Goal: Information Seeking & Learning: Learn about a topic

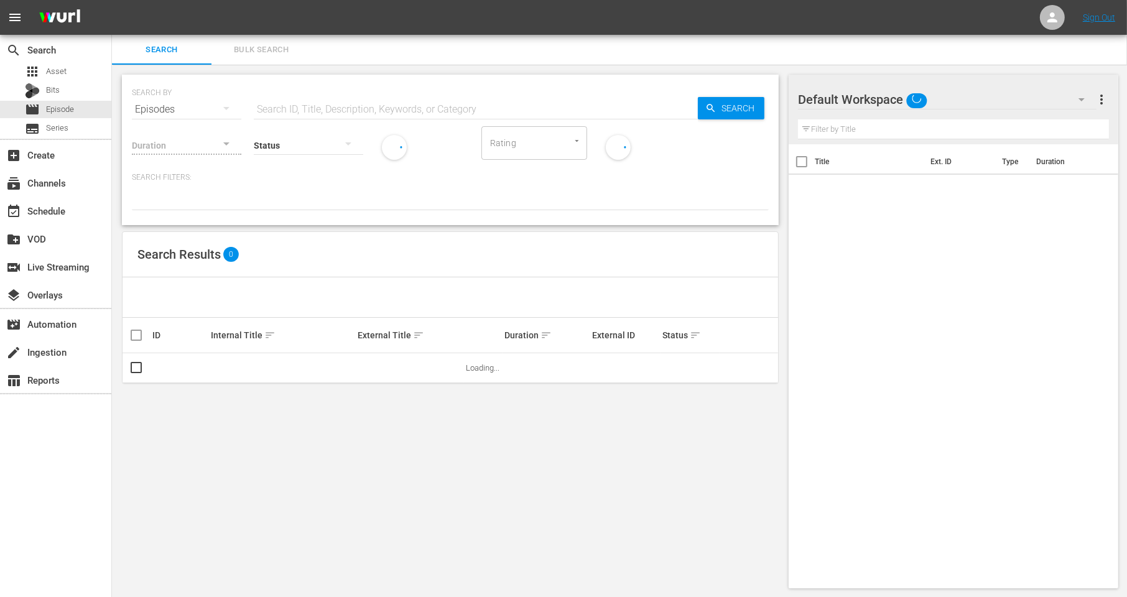
click at [492, 68] on div "SEARCH BY Search By Episodes Search ID, Title, Description, Keywords, or Catego…" at bounding box center [450, 332] width 677 height 534
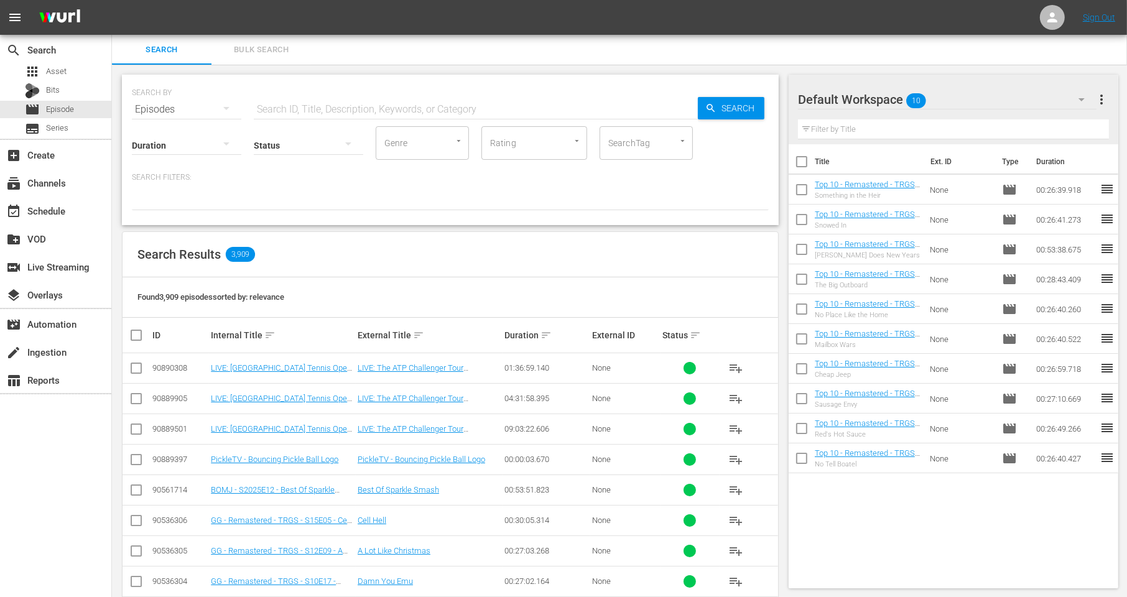
click at [394, 254] on div "Search Results 3,909" at bounding box center [451, 254] width 656 height 45
click at [300, 108] on input "text" at bounding box center [476, 110] width 444 height 30
paste input "https://s3-adm-mrss.s3.amazonaws.com/f1bf4a862b63aae6/eac5f508-8f70-44f8-81b4-5…"
type input "https://s3-adm-mrss.s3.amazonaws.com/f1bf4a862b63aae6/eac5f508-8f70-44f8-81b4-5…"
paste input "loanDepot"
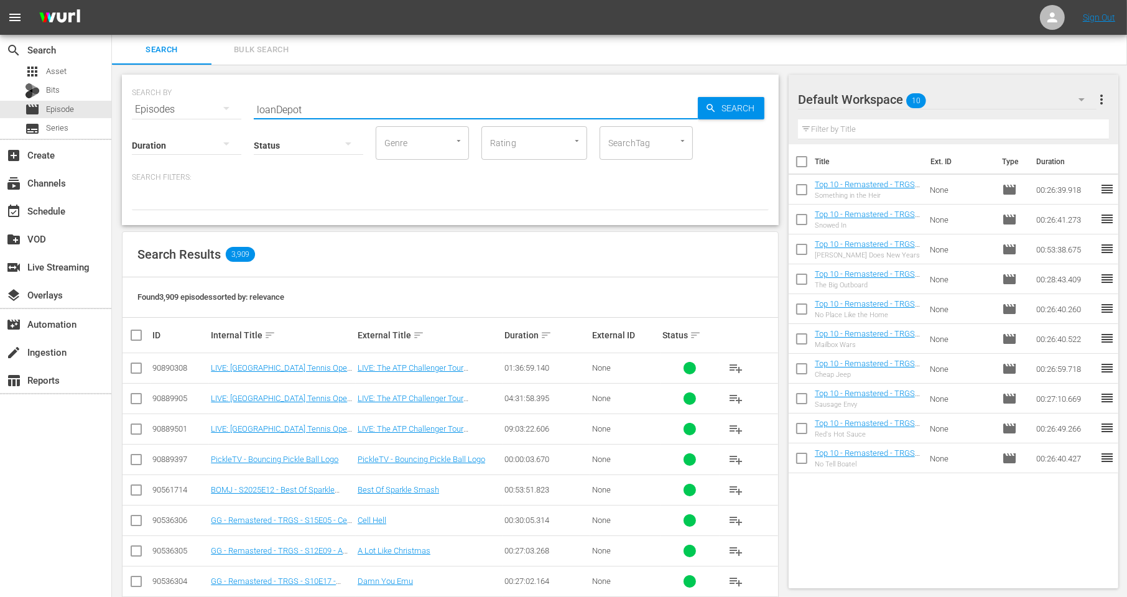
type input "loanDepot"
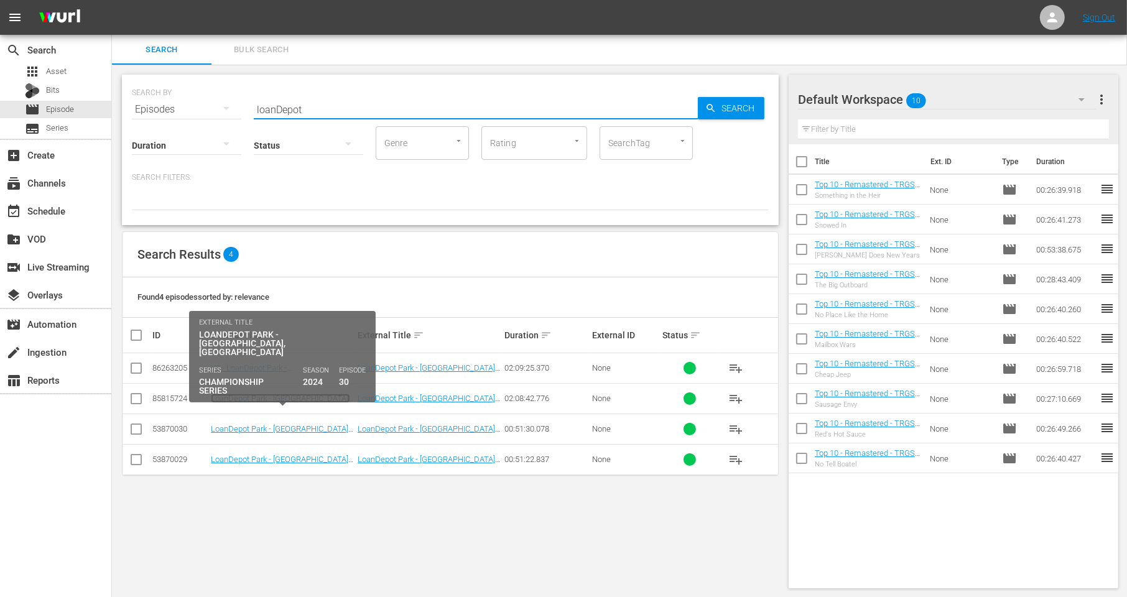
click at [251, 401] on link "LoanDepot Park - [GEOGRAPHIC_DATA], [GEOGRAPHIC_DATA]" at bounding box center [280, 403] width 139 height 19
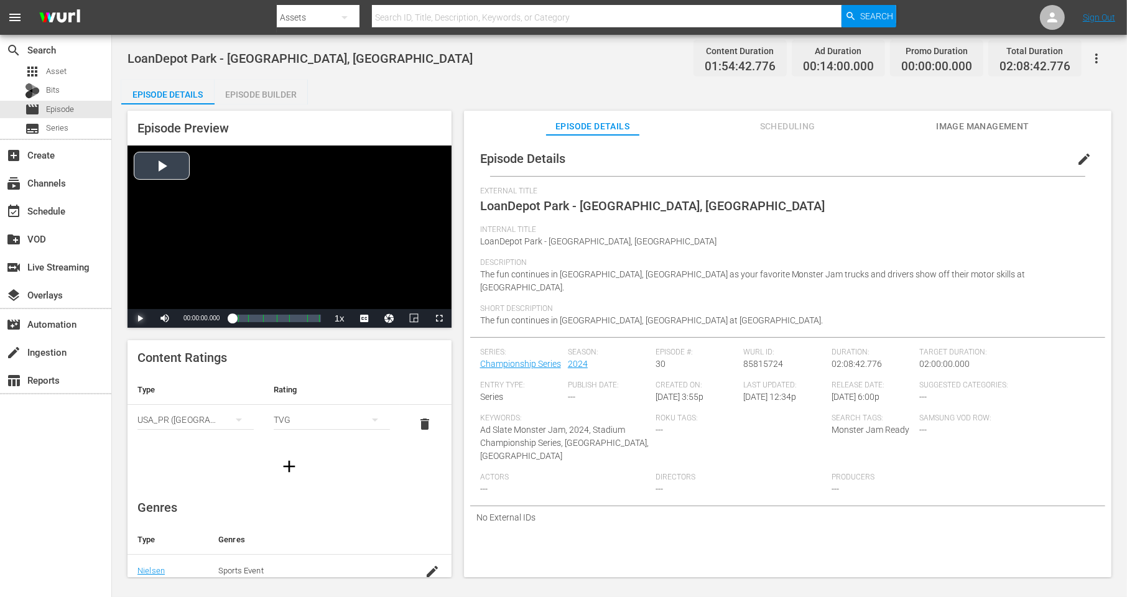
click at [140, 319] on span "Video Player" at bounding box center [140, 319] width 0 height 0
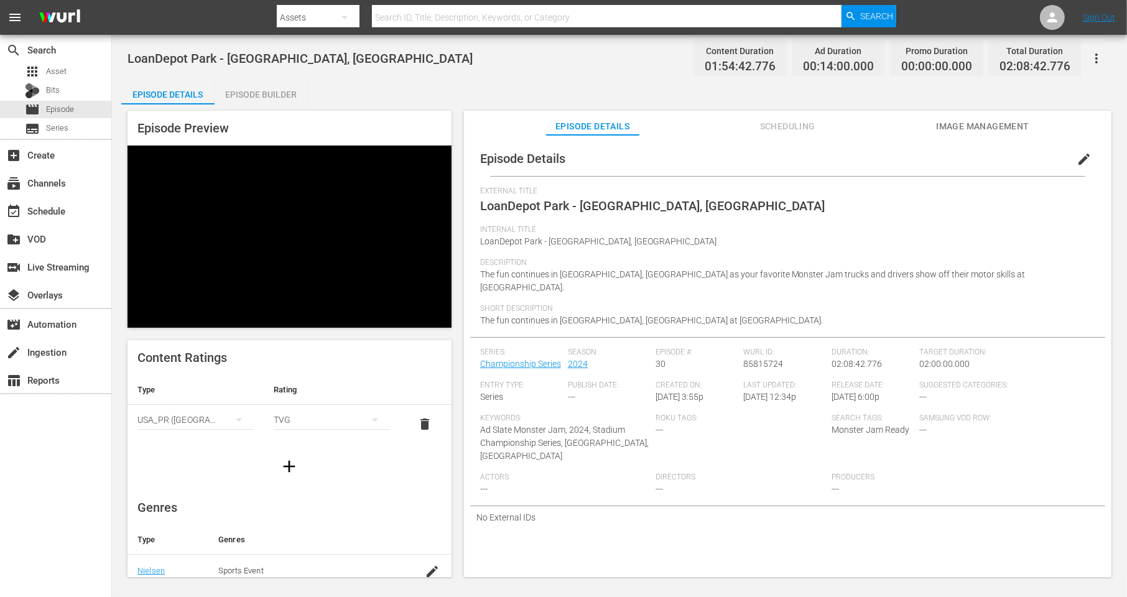
click at [462, 103] on div "Episode Details Episode Builder Episode Preview Video Player is loading. Play V…" at bounding box center [619, 334] width 997 height 508
drag, startPoint x: 232, startPoint y: 317, endPoint x: 212, endPoint y: 317, distance: 20.5
click at [212, 317] on div "Play Mute 93% Current Time 00:00:54.005 / Duration 01:54:42.775 Loaded : 2.88% …" at bounding box center [290, 318] width 324 height 19
click at [439, 319] on span "Video Player" at bounding box center [439, 319] width 0 height 0
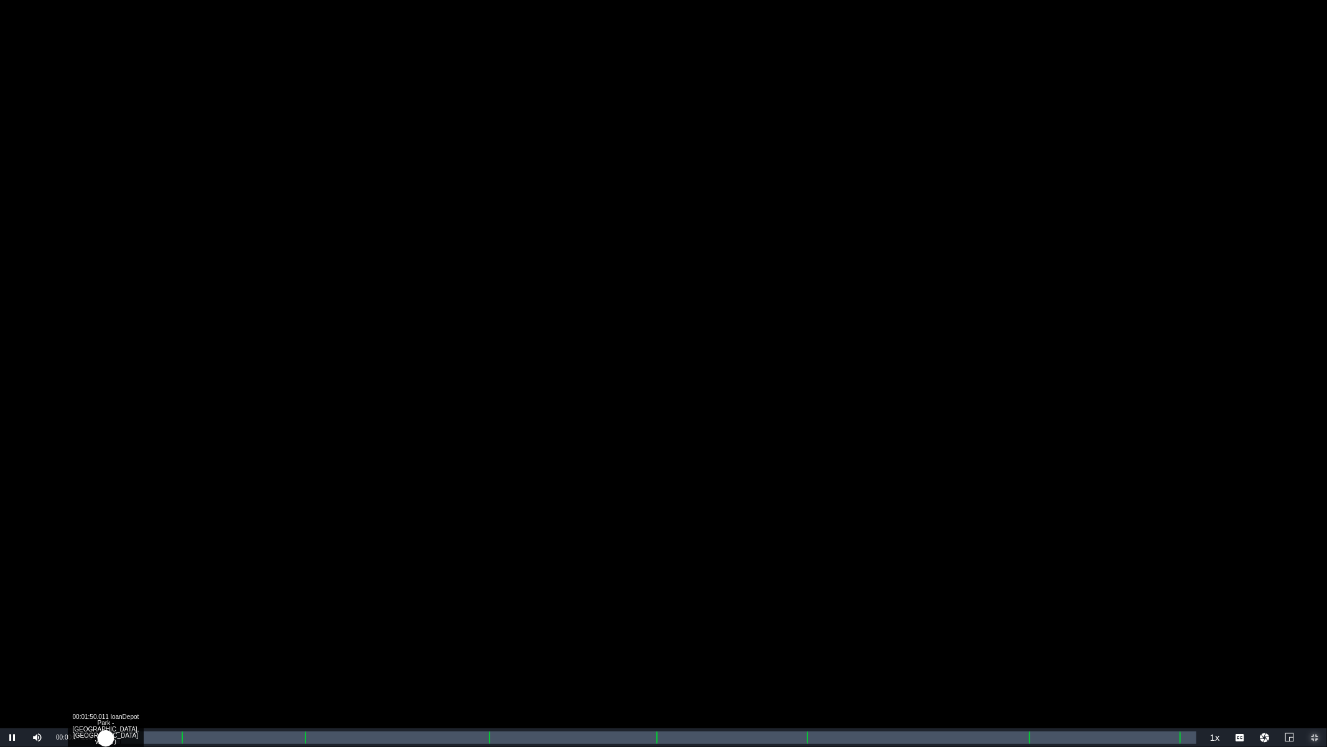
click at [120, 597] on div "Loaded : 0.17% 00:01:50.011 loanDepot Park - Miami, FL v2 (1/7) 00:00:07.297 Cu…" at bounding box center [651, 737] width 1092 height 12
click at [209, 597] on div "00:12:19.274 loanDepot Park - Miami, FL v2 (2/7)" at bounding box center [209, 737] width 1 height 12
click at [372, 597] on div "00:31:32.190 loanDepot Park - Miami, FL v2 (3/7)" at bounding box center [372, 737] width 1 height 12
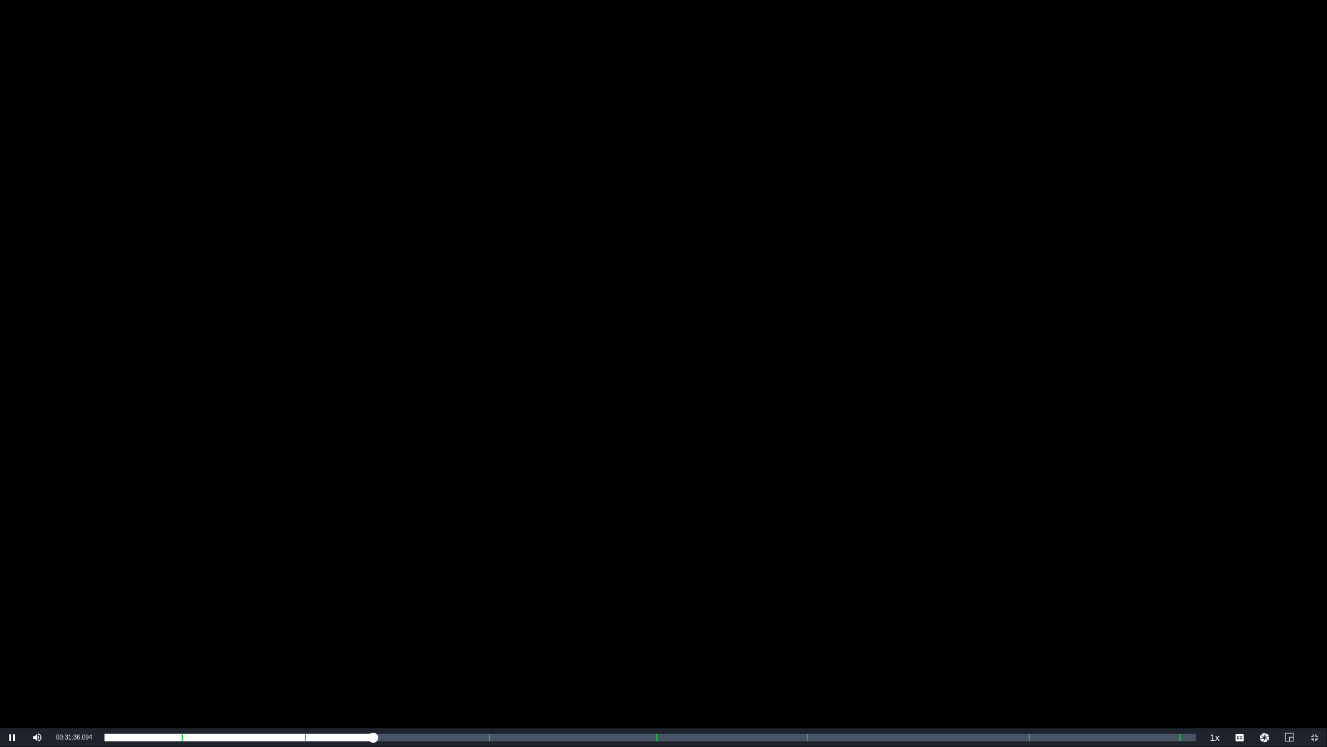
click at [640, 182] on div "Video Player" at bounding box center [663, 364] width 1327 height 728
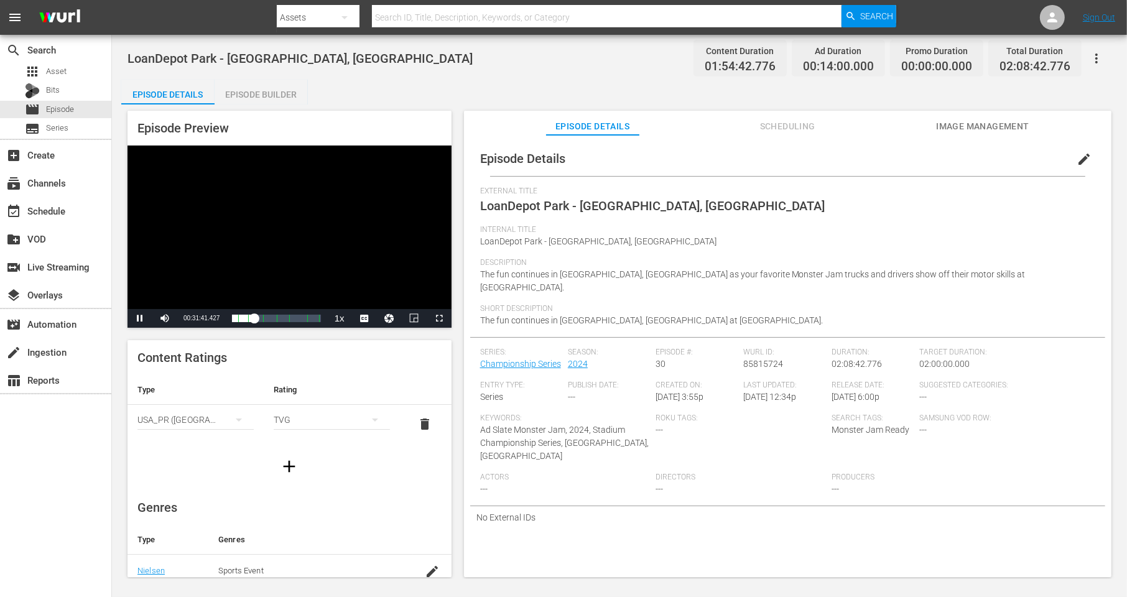
click at [400, 85] on div "Episode Details Episode Builder Episode Preview Video Player is loading. Play V…" at bounding box center [619, 334] width 997 height 508
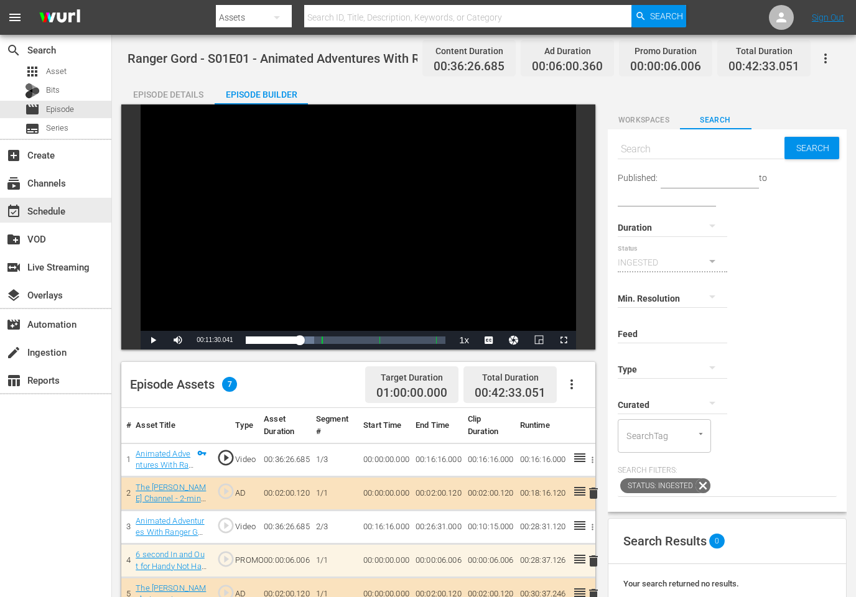
scroll to position [4, 0]
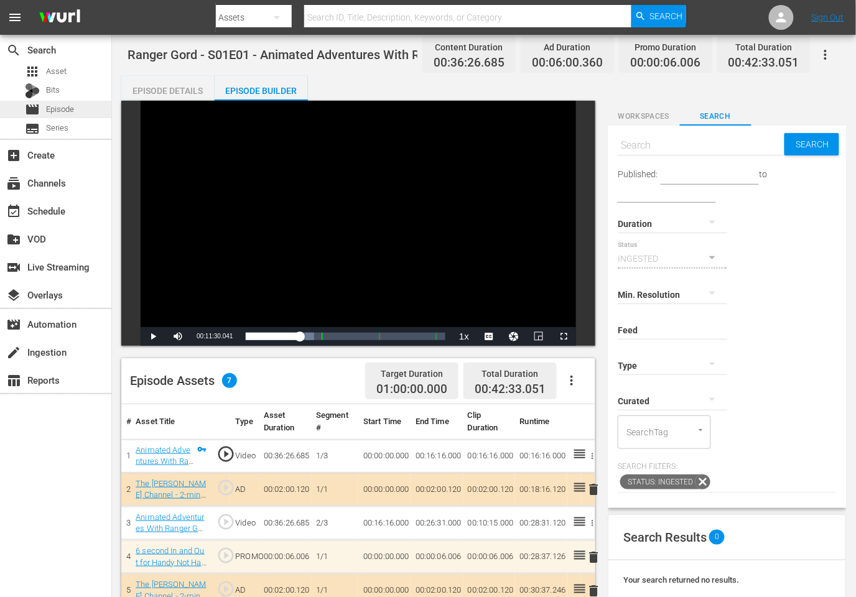
click at [67, 108] on span "Episode" at bounding box center [60, 109] width 28 height 12
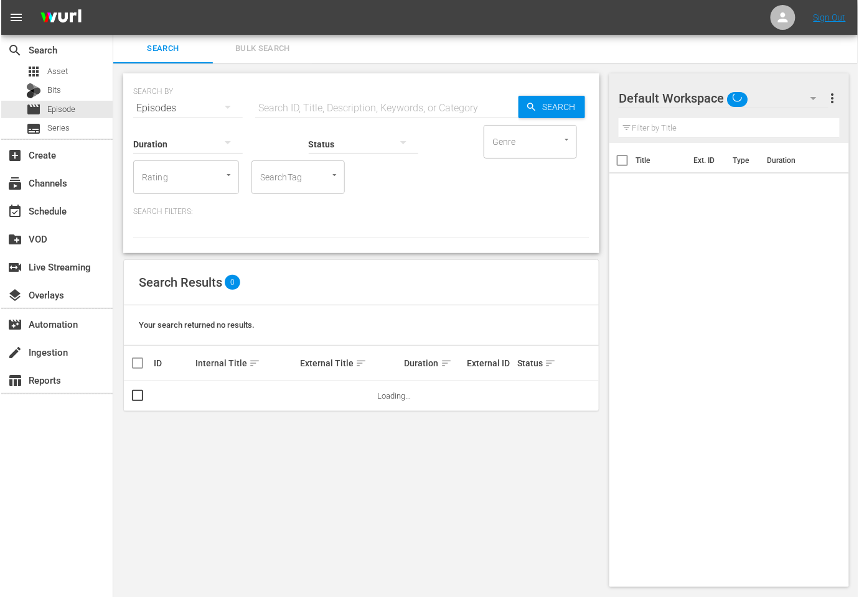
scroll to position [1, 0]
click at [312, 111] on input "text" at bounding box center [385, 108] width 263 height 30
paste input "loanDepot Park - [GEOGRAPHIC_DATA], [GEOGRAPHIC_DATA]"
click at [544, 104] on span "Search" at bounding box center [560, 107] width 48 height 22
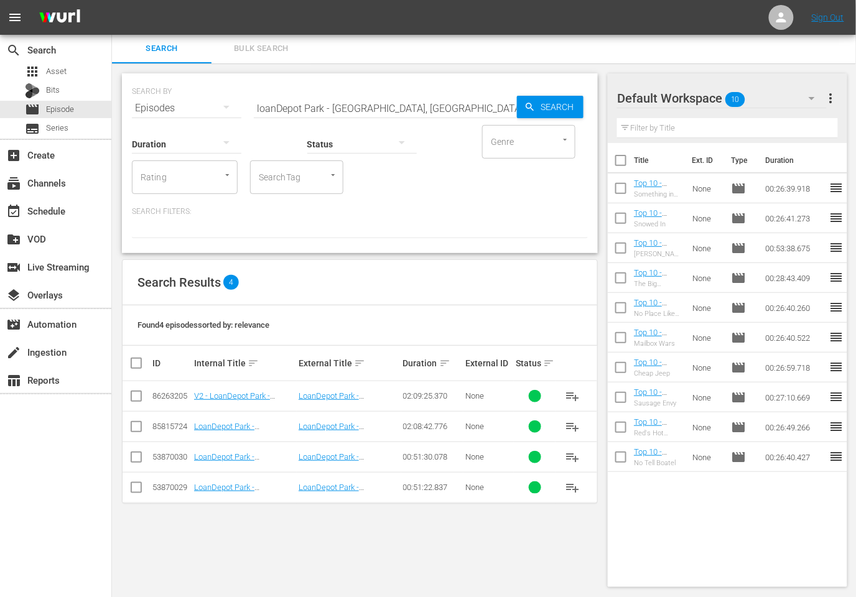
click at [377, 260] on div "Search Results 4" at bounding box center [360, 282] width 475 height 45
drag, startPoint x: 324, startPoint y: 109, endPoint x: 398, endPoint y: 111, distance: 73.5
click at [398, 111] on input "loanDepot Park - [GEOGRAPHIC_DATA], [GEOGRAPHIC_DATA]" at bounding box center [385, 108] width 263 height 30
type input "loanDepot Park"
click at [365, 247] on div "SEARCH BY Search By Episodes Search ID, Title, Description, Keywords, or Catego…" at bounding box center [360, 163] width 476 height 180
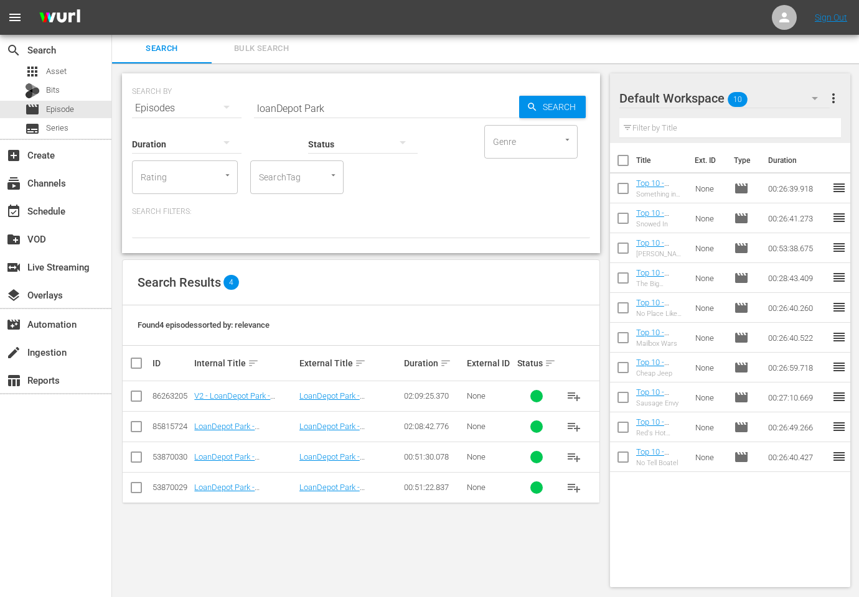
click at [358, 288] on div "Search Results 4" at bounding box center [361, 282] width 477 height 45
click at [333, 110] on input "loanDepot Park" at bounding box center [386, 108] width 265 height 30
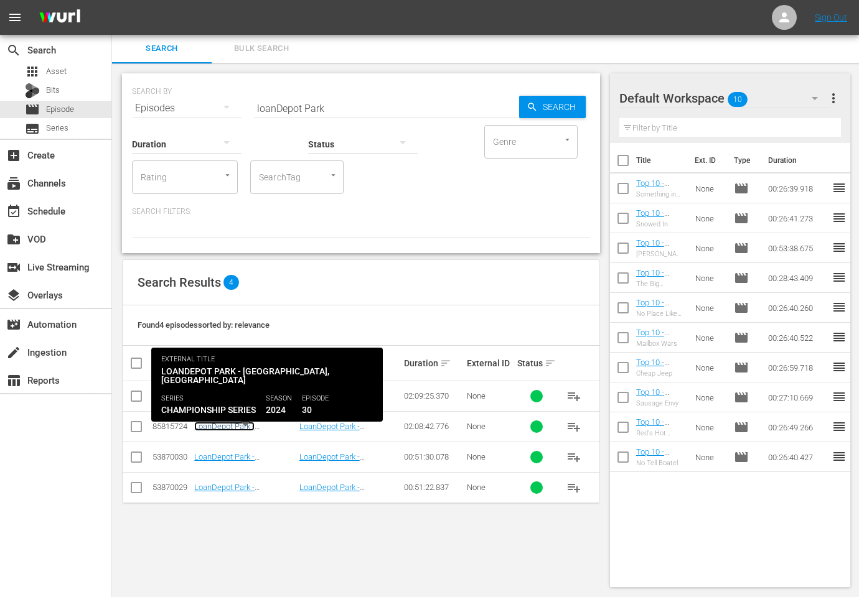
click at [241, 425] on link "LoanDepot Park - [GEOGRAPHIC_DATA], [GEOGRAPHIC_DATA]" at bounding box center [232, 436] width 77 height 28
